Goal: Task Accomplishment & Management: Complete application form

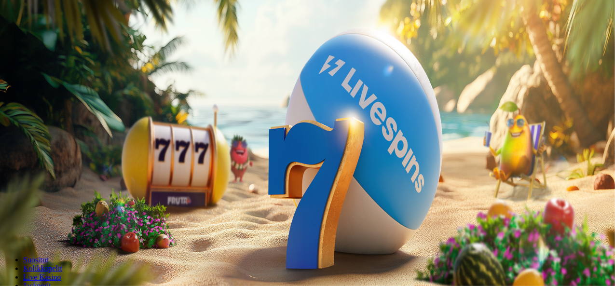
drag, startPoint x: 372, startPoint y: 75, endPoint x: 338, endPoint y: 78, distance: 34.9
click at [72, 202] on input "***" at bounding box center [38, 207] width 69 height 10
type input "**"
click at [40, 73] on span "Tarjoukset" at bounding box center [39, 69] width 32 height 8
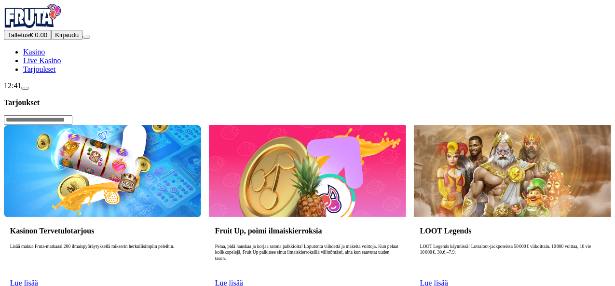
click at [38, 279] on link "Lue lisää" at bounding box center [24, 283] width 28 height 8
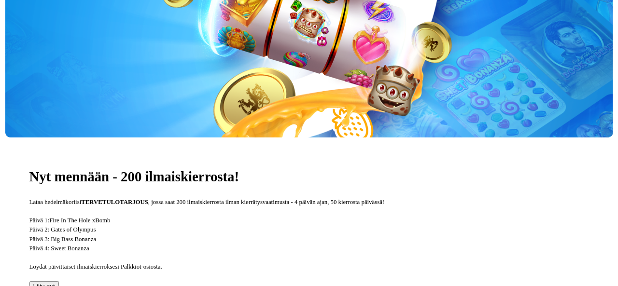
scroll to position [185, 0]
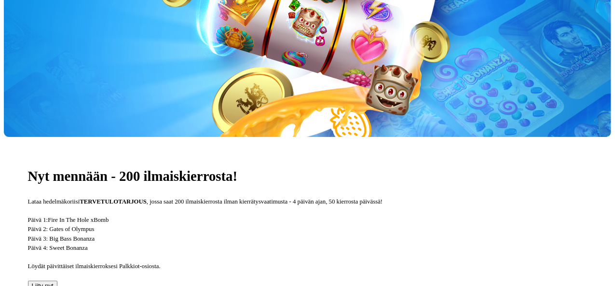
click at [57, 281] on button "Liity nyt" at bounding box center [42, 286] width 29 height 10
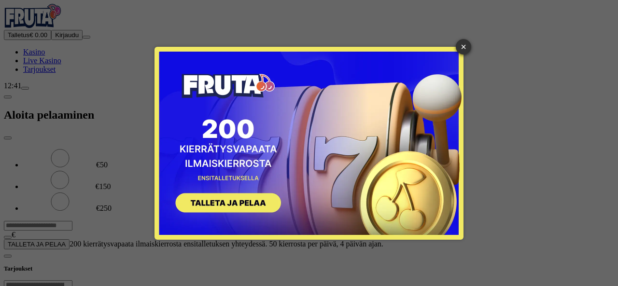
click at [223, 201] on button "SIGN UP" at bounding box center [224, 204] width 122 height 30
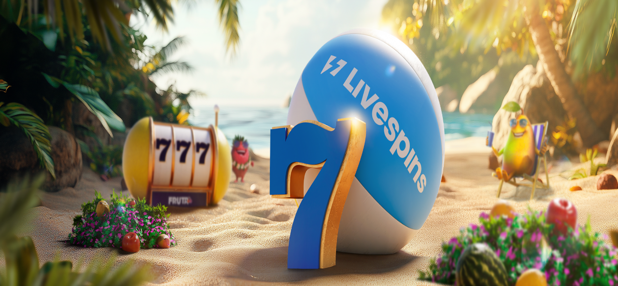
drag, startPoint x: 197, startPoint y: 87, endPoint x: 98, endPoint y: 80, distance: 98.7
click at [98, 80] on div "Talletus € 0.00 Kirjaudu Kasino Live Kasino Tarjoukset 12:42 Aloita pelaaminen …" at bounding box center [309, 127] width 610 height 246
type input "**"
click at [66, 241] on span "TALLETA JA PELAA" at bounding box center [37, 244] width 58 height 7
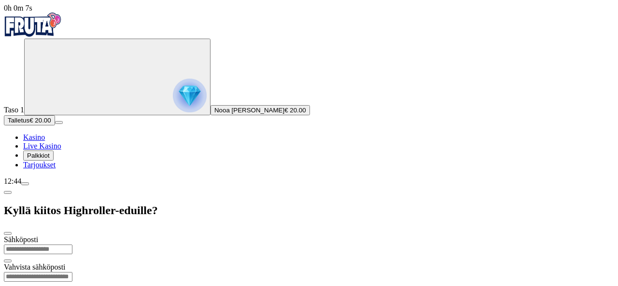
click at [72, 245] on input "email" at bounding box center [38, 250] width 69 height 10
type input "**********"
click at [72, 272] on input "email" at bounding box center [38, 277] width 69 height 10
type input "**********"
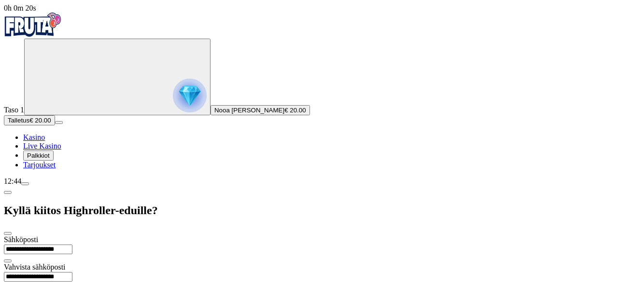
type input "*********"
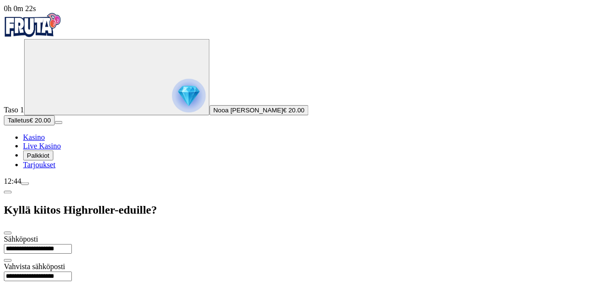
scroll to position [22, 0]
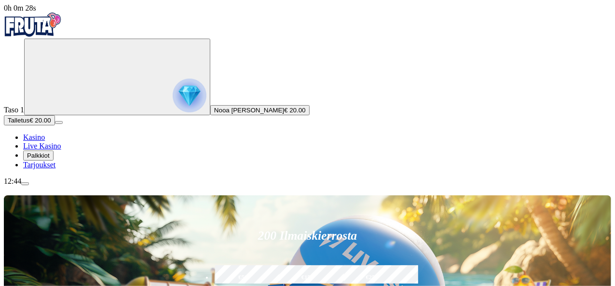
click at [50, 159] on span "Palkkiot" at bounding box center [38, 155] width 23 height 7
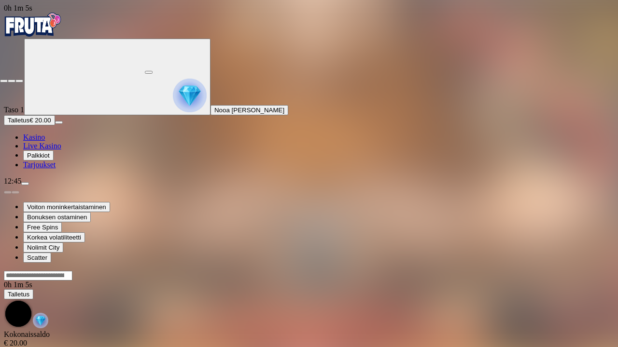
click at [15, 80] on button "button" at bounding box center [19, 81] width 8 height 3
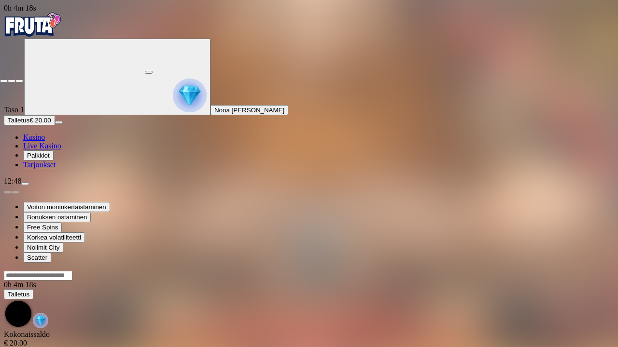
click at [4, 81] on span "close icon" at bounding box center [4, 81] width 0 height 0
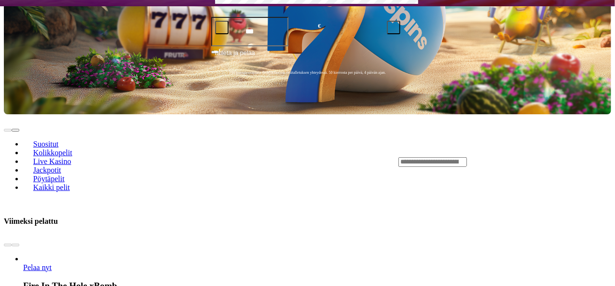
scroll to position [279, 0]
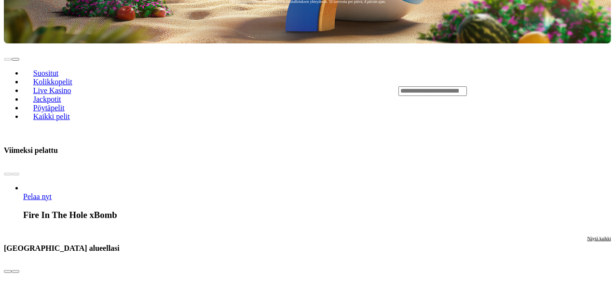
scroll to position [352, 0]
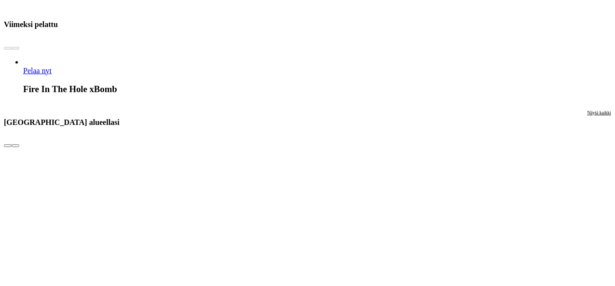
scroll to position [476, 0]
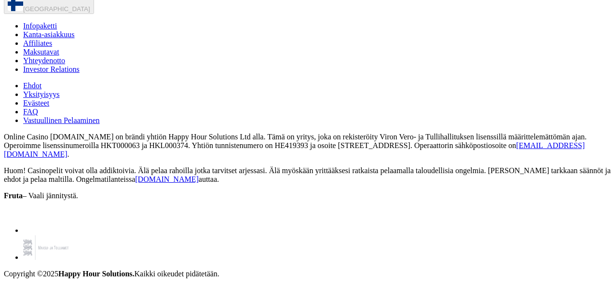
scroll to position [2058, 0]
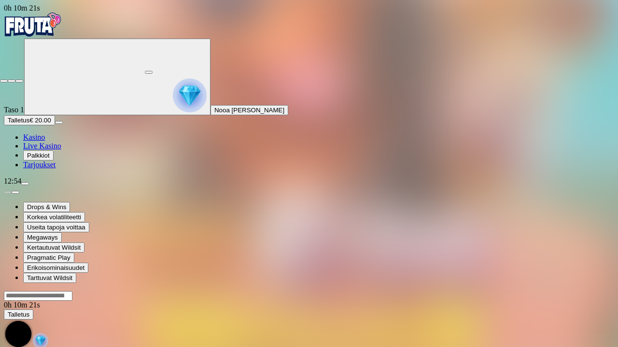
click at [15, 80] on button "button" at bounding box center [19, 81] width 8 height 3
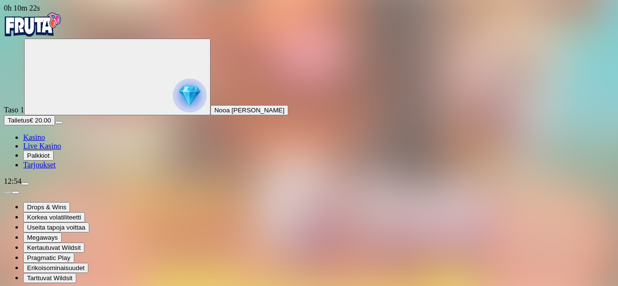
drag, startPoint x: 562, startPoint y: 87, endPoint x: 562, endPoint y: 129, distance: 42.0
click at [58, 33] on img "Primary" at bounding box center [33, 25] width 58 height 24
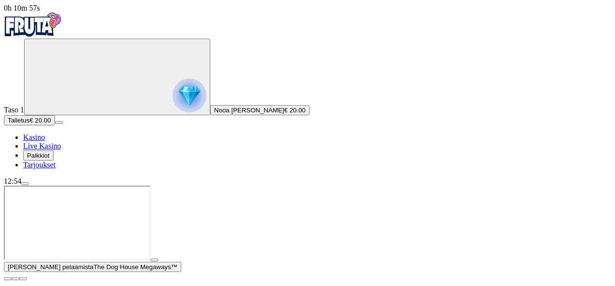
click at [8, 279] on span "close icon" at bounding box center [8, 279] width 0 height 0
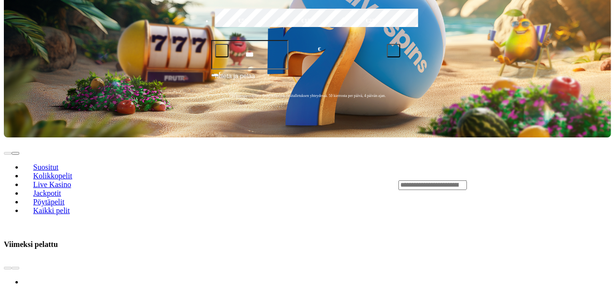
scroll to position [256, 0]
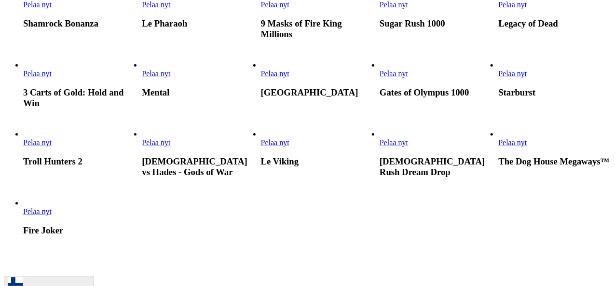
scroll to position [752, 0]
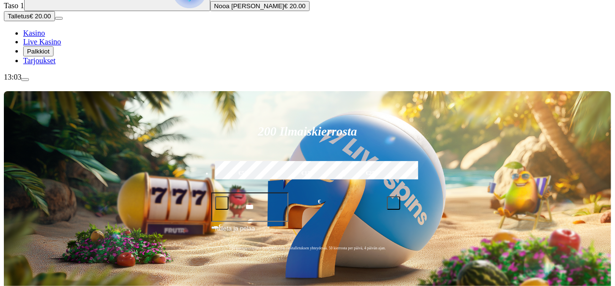
scroll to position [207, 0]
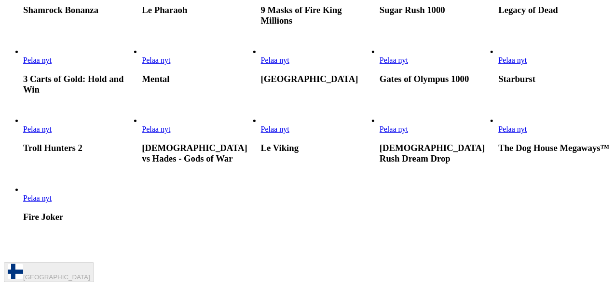
scroll to position [811, 0]
